Goal: Task Accomplishment & Management: Manage account settings

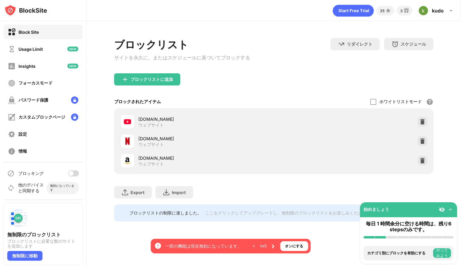
click at [73, 174] on div at bounding box center [73, 173] width 11 height 6
click at [278, 61] on div "ブロックリスト サイトを永久に、またはスケジュールに基づいてブロックする リダイレクト クリックしてリダイレクトのウェブサイトを設定する スケジュール ブロッ…" at bounding box center [274, 55] width 320 height 35
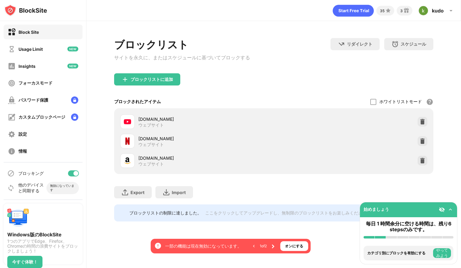
click at [74, 174] on div at bounding box center [76, 173] width 5 height 5
